Goal: Navigation & Orientation: Find specific page/section

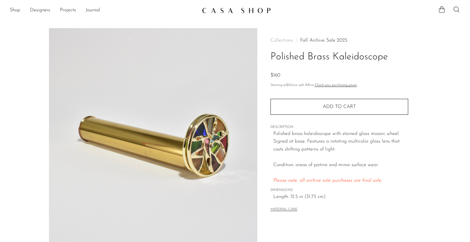
click at [334, 39] on link "Fall Archive Sale 2025" at bounding box center [323, 40] width 47 height 5
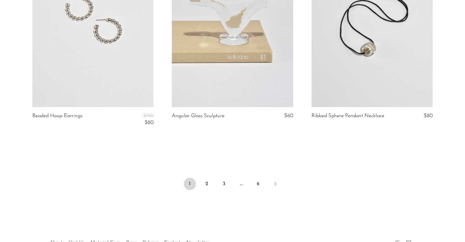
scroll to position [2365, 0]
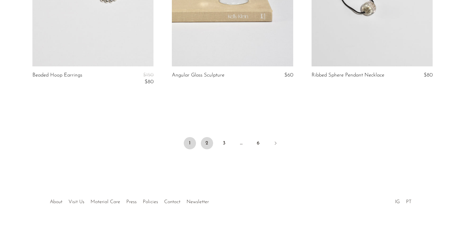
click at [204, 143] on link "2" at bounding box center [207, 143] width 12 height 12
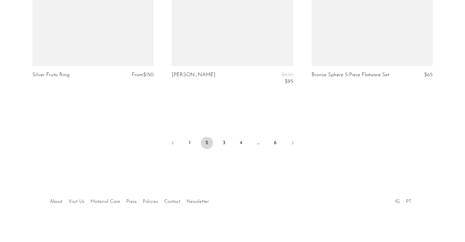
scroll to position [2391, 0]
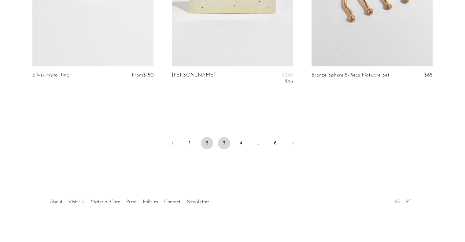
click at [223, 139] on link "3" at bounding box center [224, 143] width 12 height 12
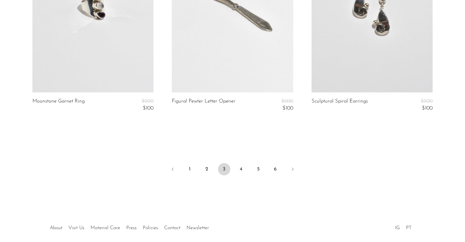
scroll to position [2332, 0]
click at [242, 166] on link "4" at bounding box center [241, 169] width 12 height 12
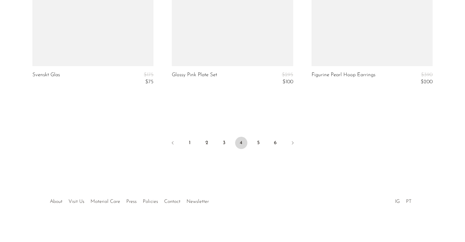
scroll to position [2399, 0]
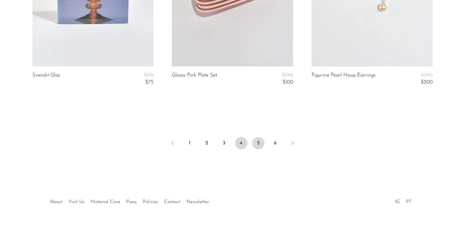
click at [257, 146] on link "5" at bounding box center [258, 143] width 12 height 12
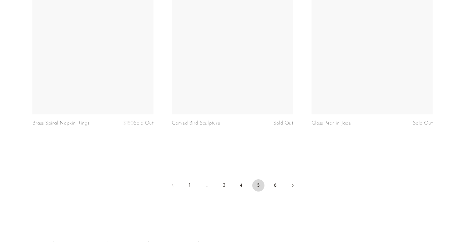
scroll to position [2366, 0]
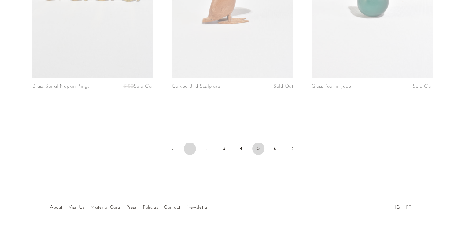
click at [191, 143] on link "1" at bounding box center [190, 149] width 12 height 12
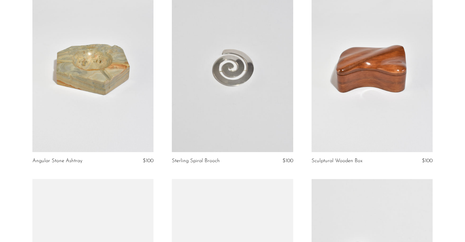
scroll to position [467, 0]
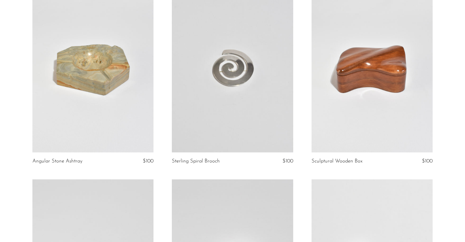
click at [71, 87] on link at bounding box center [92, 68] width 121 height 170
